Goal: Task Accomplishment & Management: Manage account settings

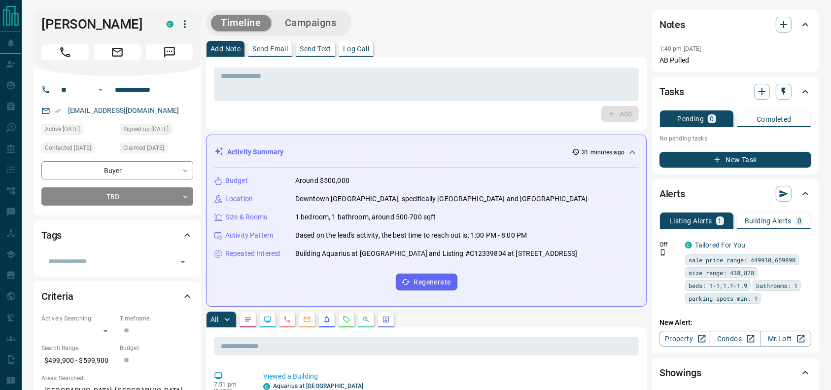
click at [516, 54] on div "Add Note Send Email Send Text Log Call" at bounding box center [426, 49] width 441 height 16
click at [512, 33] on div "Timeline Campaigns" at bounding box center [426, 23] width 441 height 26
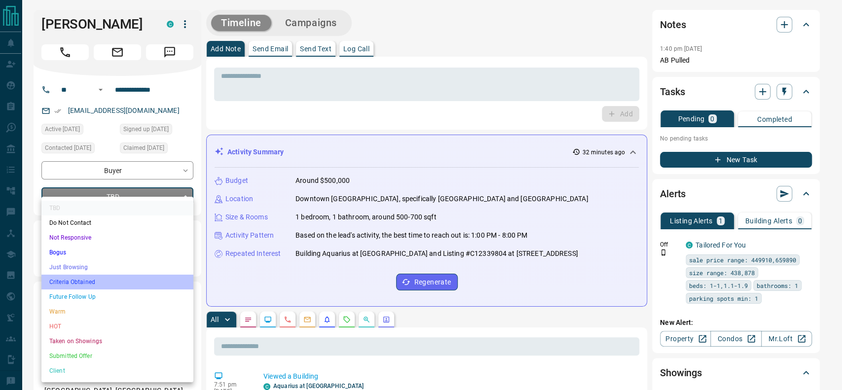
click at [51, 285] on li "Criteria Obtained" at bounding box center [117, 282] width 152 height 15
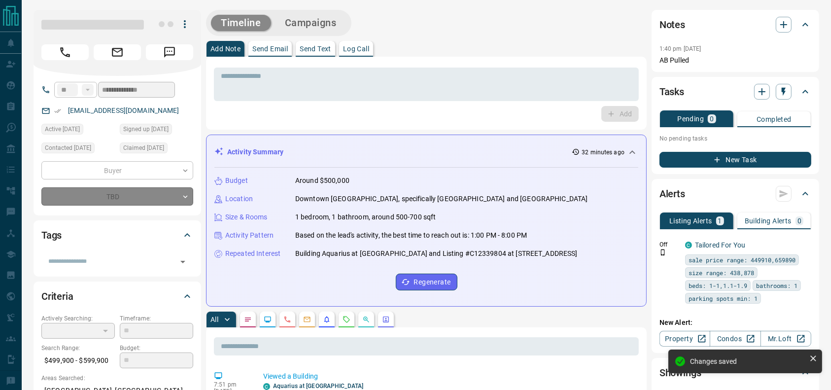
type input "*"
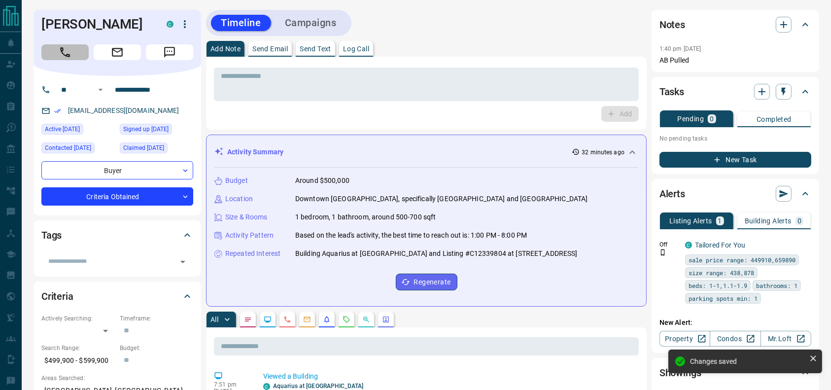
click at [64, 57] on icon "Call" at bounding box center [65, 52] width 13 height 13
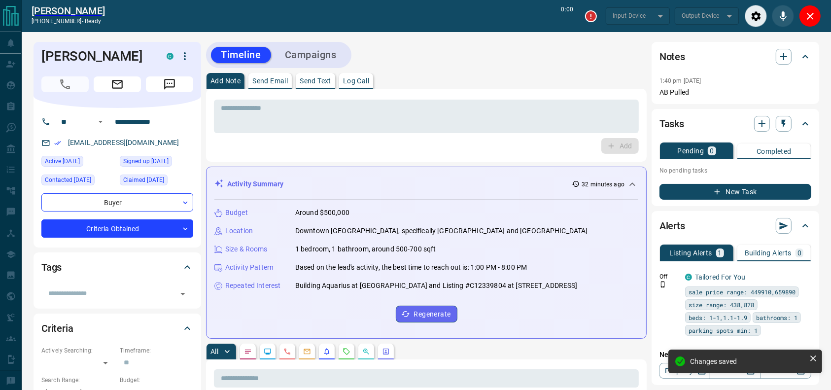
type input "*******"
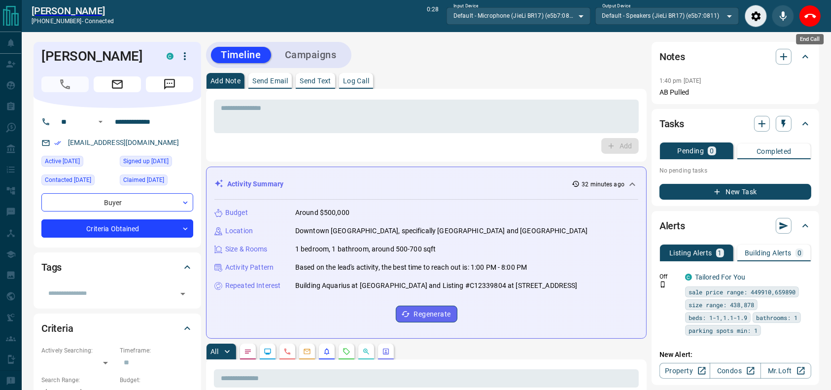
drag, startPoint x: 821, startPoint y: 11, endPoint x: 818, endPoint y: 6, distance: 5.8
click at [818, 6] on div "End Call" at bounding box center [810, 16] width 22 height 22
click at [816, 6] on button "End Call" at bounding box center [810, 16] width 22 height 22
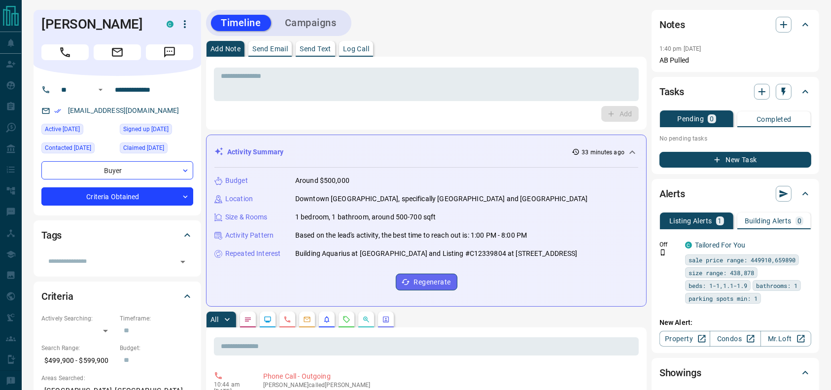
click at [237, 67] on div "* ​" at bounding box center [426, 83] width 425 height 36
click at [237, 68] on div "* ​" at bounding box center [426, 85] width 425 height 34
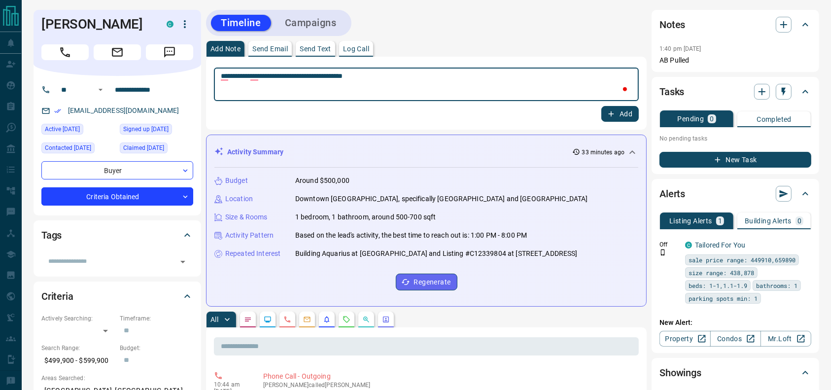
type textarea "**********"
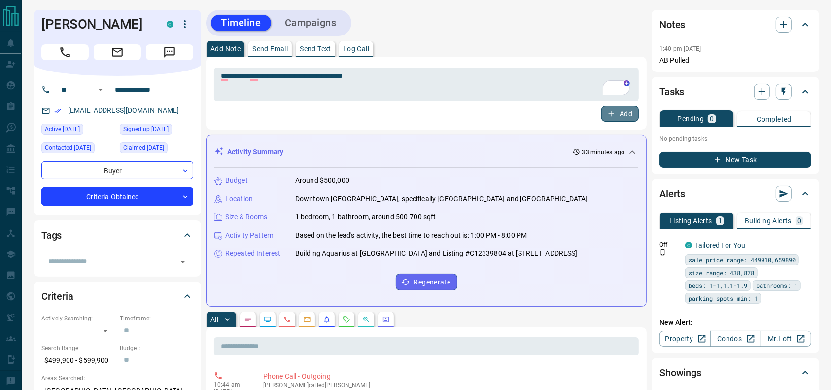
click at [623, 115] on button "Add" at bounding box center [620, 114] width 37 height 16
click at [307, 15] on button "Campaigns" at bounding box center [311, 23] width 72 height 16
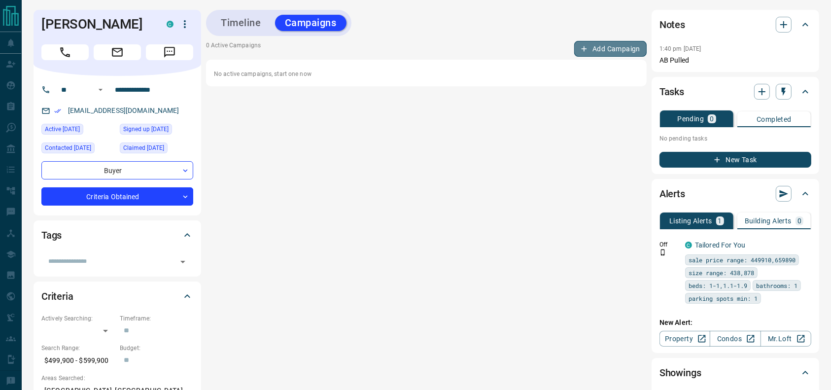
click at [607, 43] on button "Add Campaign" at bounding box center [611, 49] width 72 height 16
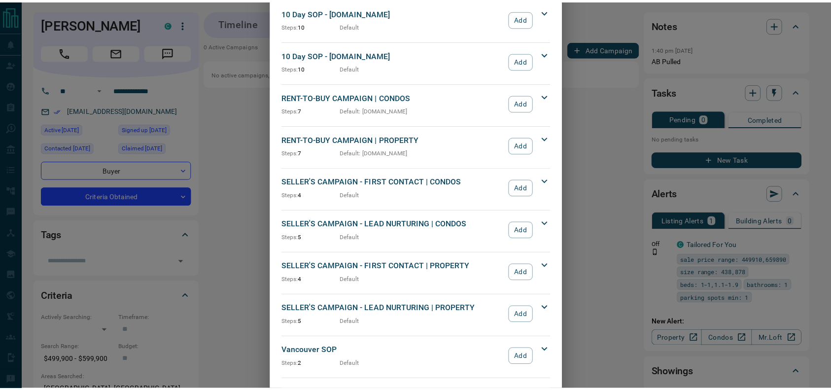
scroll to position [1062, 0]
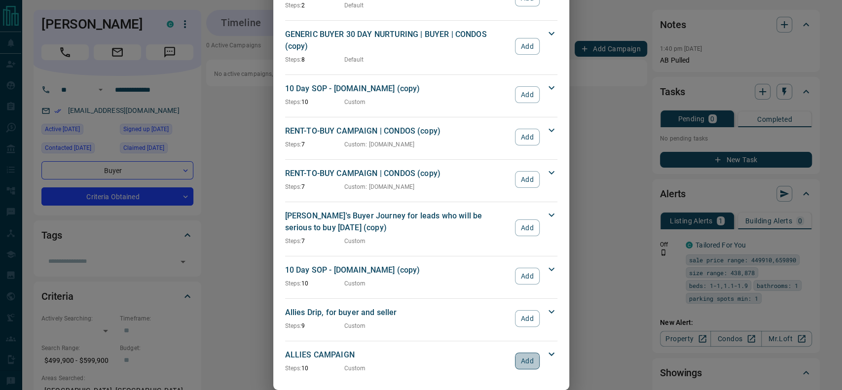
click at [523, 353] on button "Add" at bounding box center [527, 361] width 24 height 17
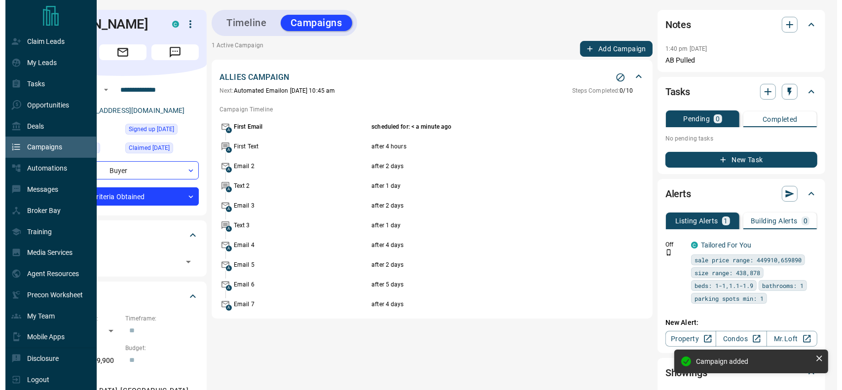
scroll to position [0, 0]
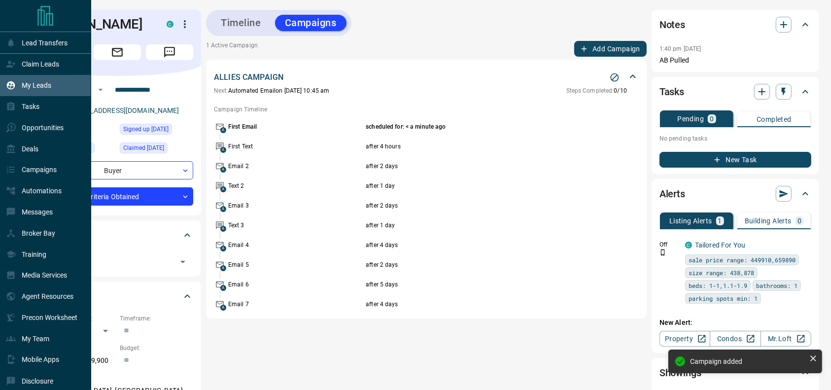
click at [18, 77] on div "My Leads" at bounding box center [28, 85] width 45 height 16
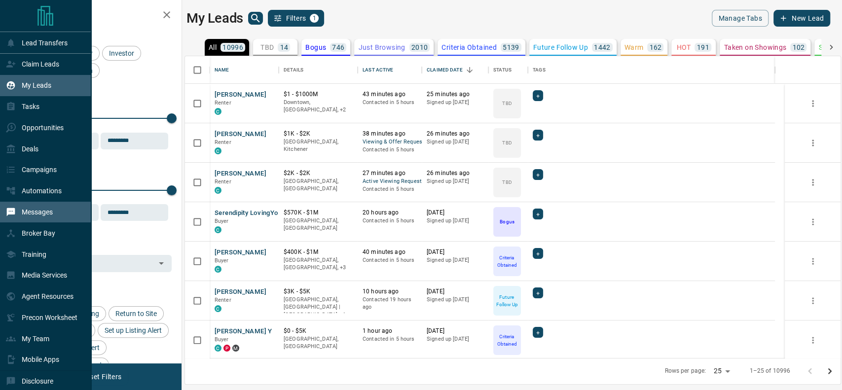
scroll to position [30, 0]
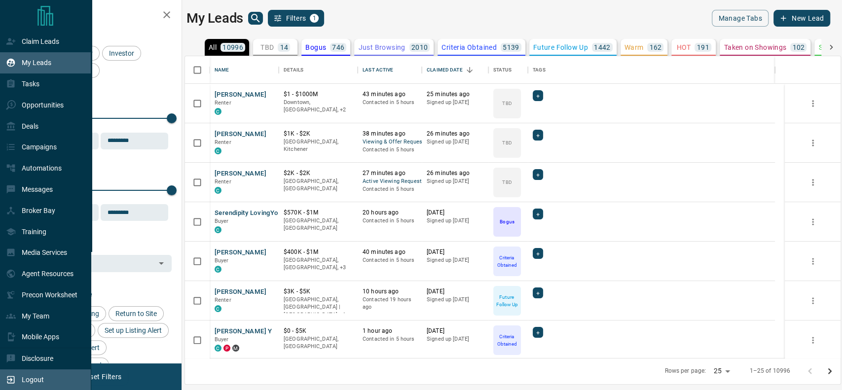
click at [12, 389] on div "Logout" at bounding box center [45, 379] width 91 height 21
